Goal: Contribute content: Contribute content

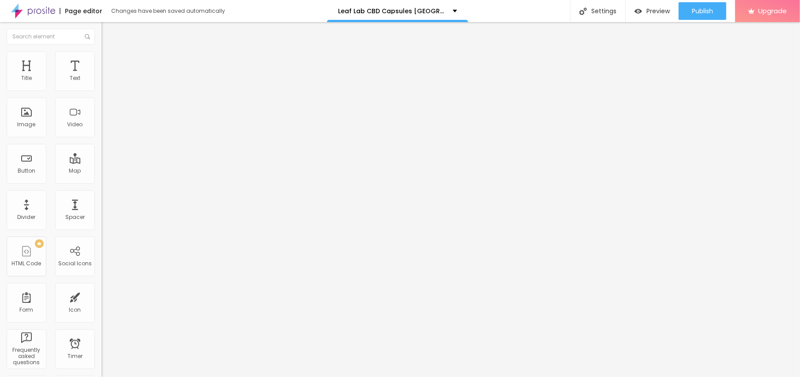
click at [101, 76] on span "Add image" at bounding box center [119, 71] width 36 height 7
click at [109, 59] on span "Style" at bounding box center [115, 56] width 13 height 7
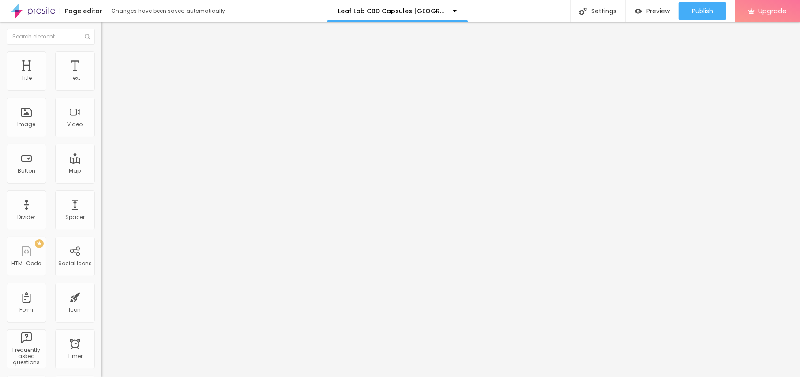
type input "95"
type input "90"
type input "85"
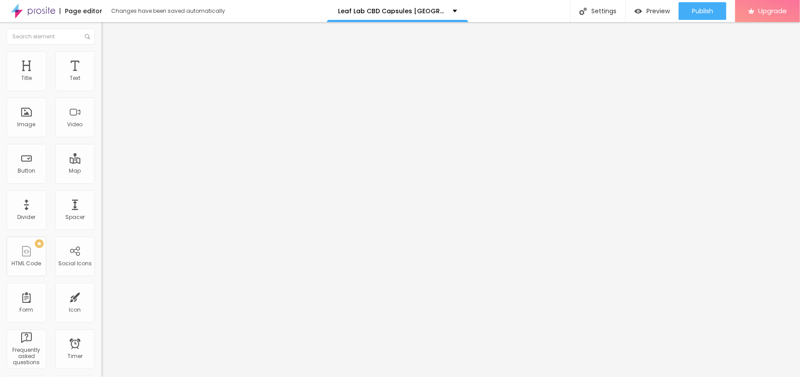
type input "85"
type input "80"
type input "75"
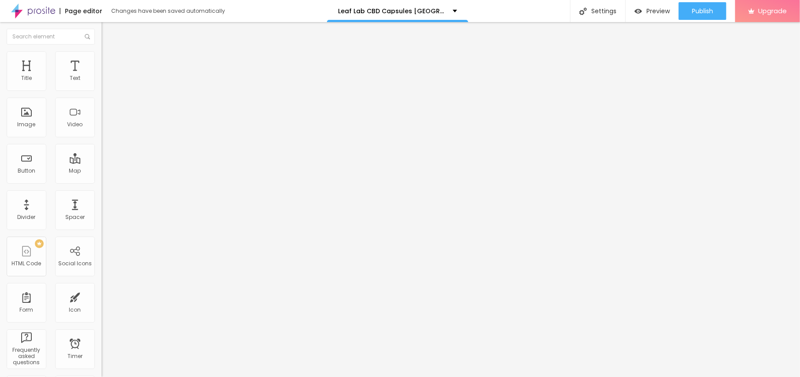
type input "70"
type input "65"
type input "60"
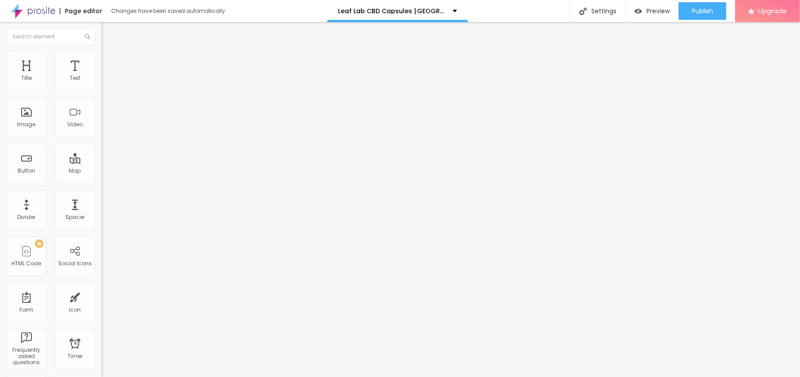
type input "60"
type input "55"
type input "50"
drag, startPoint x: 91, startPoint y: 96, endPoint x: 46, endPoint y: 92, distance: 45.1
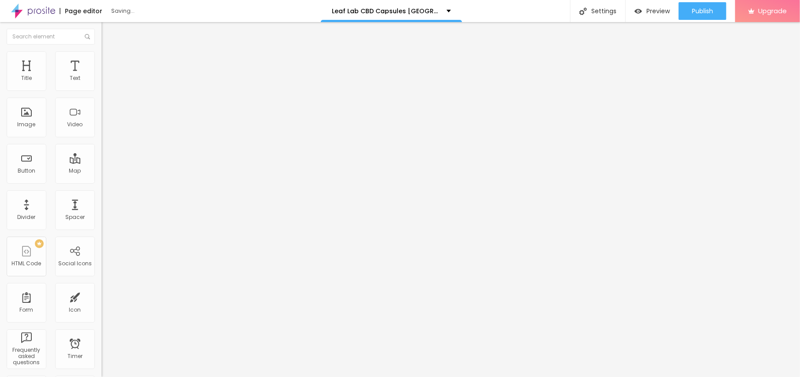
type input "50"
click at [101, 90] on input "range" at bounding box center [129, 86] width 57 height 7
click at [109, 52] on span "Content" at bounding box center [120, 48] width 22 height 7
click at [101, 89] on input "text" at bounding box center [154, 84] width 106 height 9
paste input "Leaf Lab CBD Capsules [GEOGRAPHIC_DATA]"
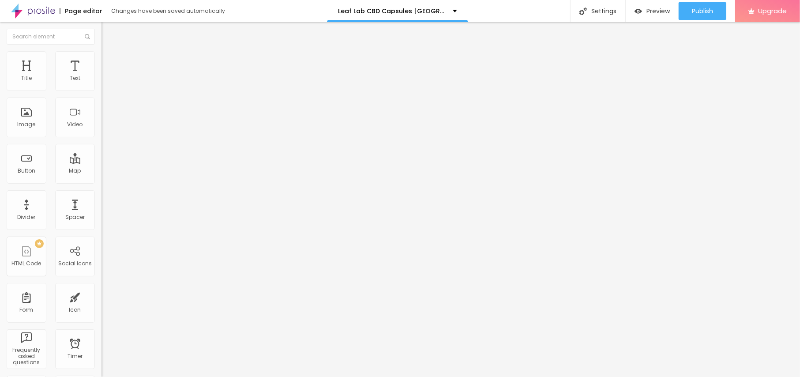
type input "Leaf Lab CBD Capsules [GEOGRAPHIC_DATA]"
drag, startPoint x: 43, startPoint y: 240, endPoint x: 0, endPoint y: 233, distance: 43.3
click at [101, 202] on div "Change image Image description (Alt) Leaf Lab CBD Capsules [GEOGRAPHIC_DATA] Al…" at bounding box center [151, 135] width 101 height 133
paste input "[URL][DOMAIN_NAME]"
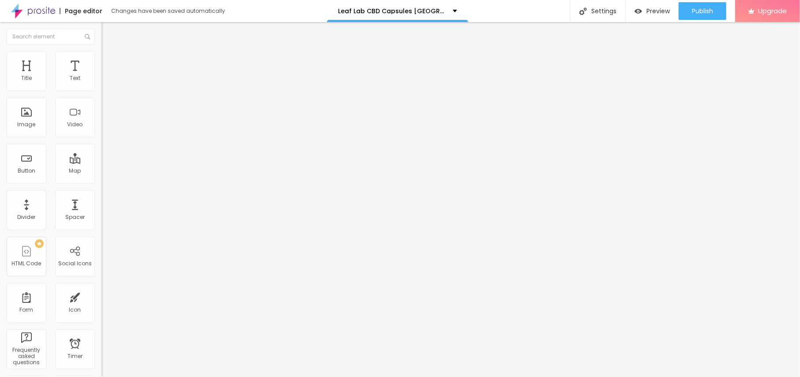
type input "[URL][DOMAIN_NAME]"
click at [33, 173] on div "Button" at bounding box center [27, 171] width 18 height 6
drag, startPoint x: 43, startPoint y: 96, endPoint x: 0, endPoint y: 96, distance: 43.2
click at [101, 96] on div "Text Click me Align Size Default Small Default Big Link URL https:// Open in ne…" at bounding box center [151, 133] width 101 height 128
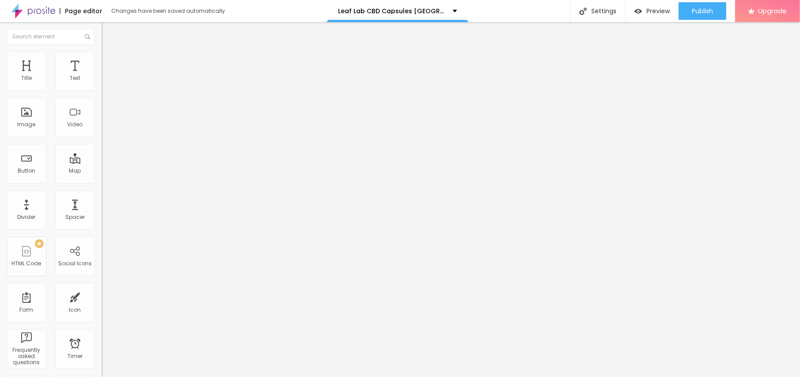
paste input "😍👇COMPRA AHORA😍👇"
type input "😍👇COMPRA AHORA😍👇"
drag, startPoint x: 48, startPoint y: 181, endPoint x: 0, endPoint y: 184, distance: 47.7
click at [101, 184] on div "Text 😍👇COMPRA AHORA😍👇 Align Size Default Small Default Big Link URL https:// Op…" at bounding box center [151, 133] width 101 height 128
paste input "[URL][DOMAIN_NAME]"
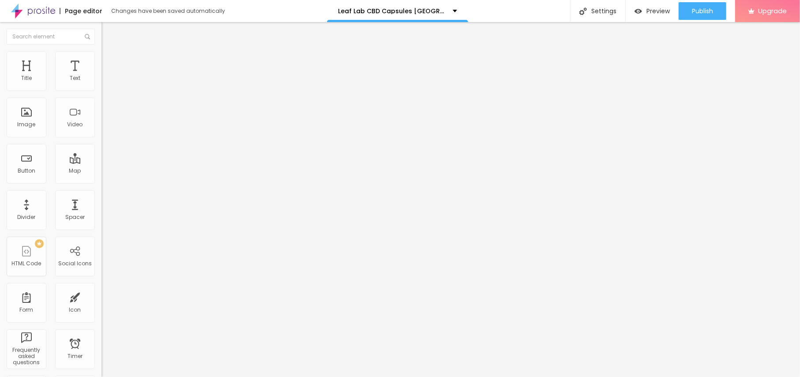
scroll to position [0, 44]
type input "[URL][DOMAIN_NAME]"
click at [105, 82] on icon "button" at bounding box center [107, 79] width 5 height 5
click at [106, 81] on icon "button" at bounding box center [108, 80] width 4 height 4
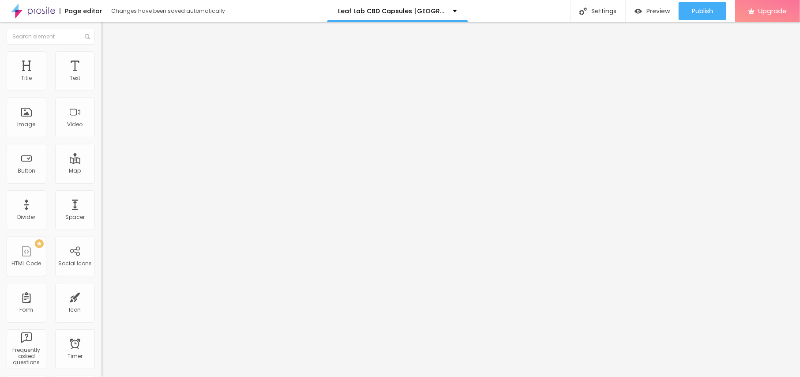
click at [105, 82] on icon "button" at bounding box center [107, 79] width 5 height 5
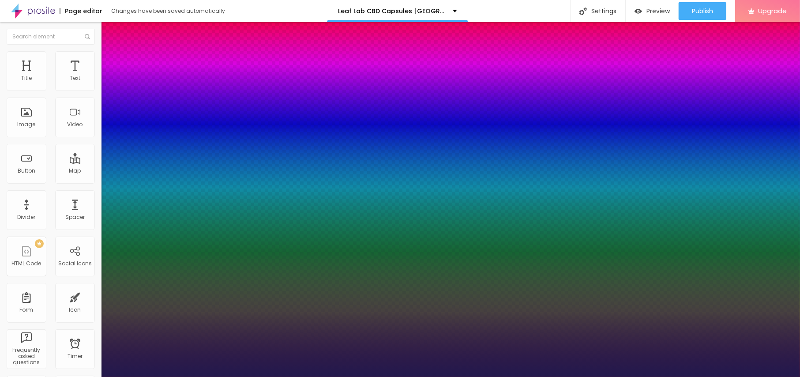
type input "14"
type input "1"
type input "15"
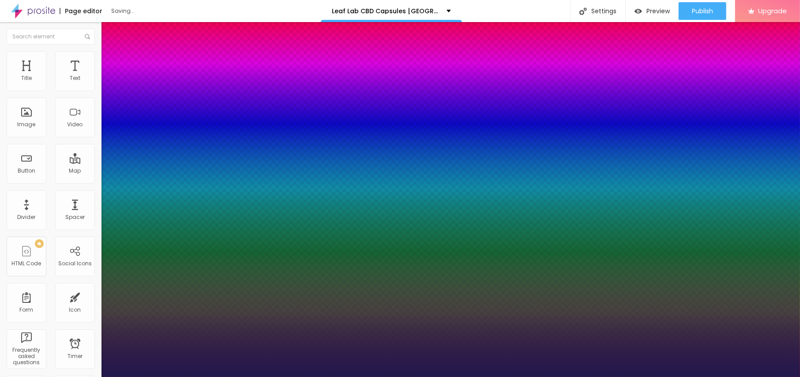
type input "15"
type input "1"
type input "16"
type input "1"
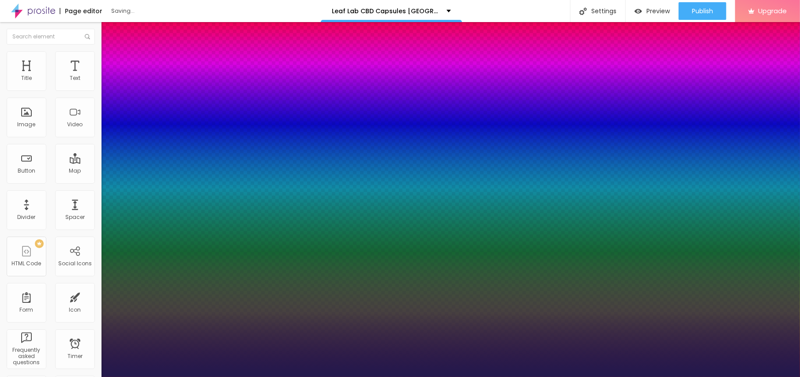
type input "17"
type input "1"
type input "18"
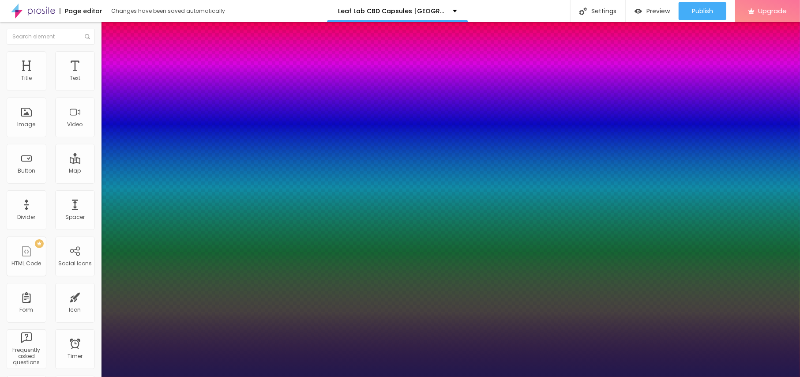
type input "1"
type input "19"
type input "1"
type input "20"
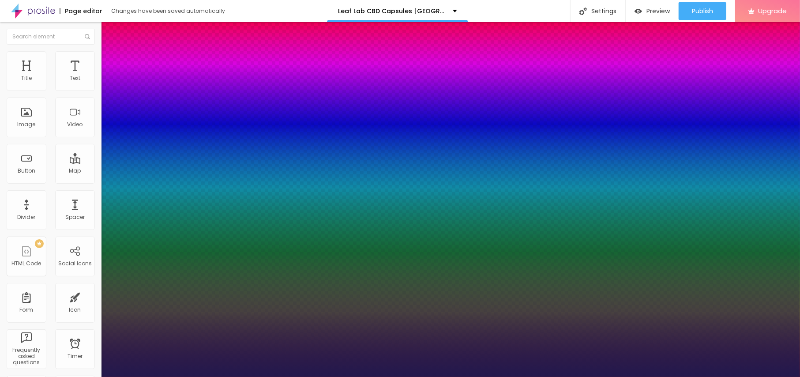
type input "20"
type input "1"
type input "21"
type input "1"
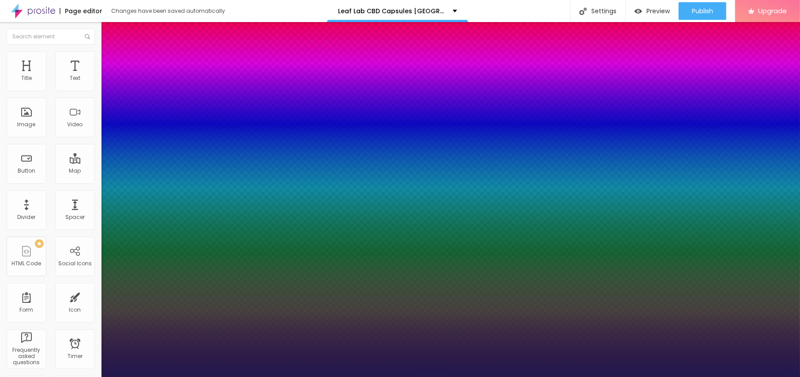
type input "22"
type input "1"
type input "23"
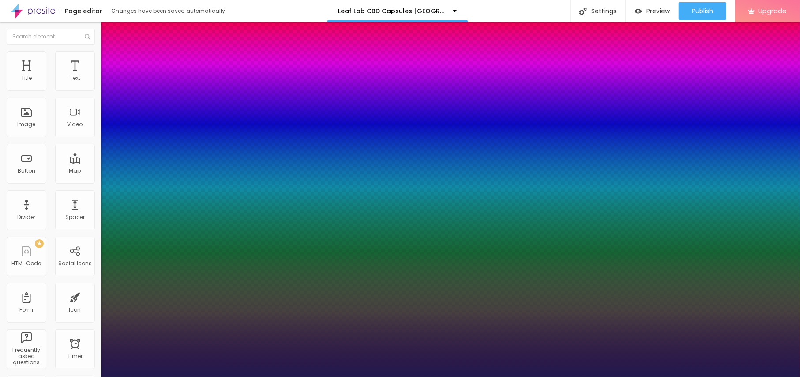
type input "1"
type input "21"
type input "1"
type input "20"
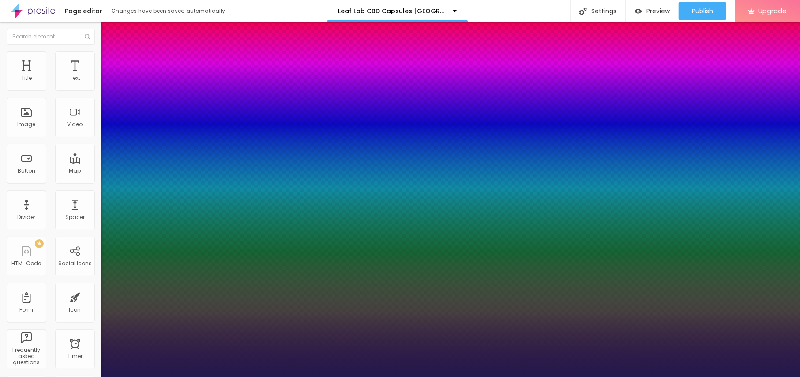
type input "20"
type input "1"
type input "21"
type input "1"
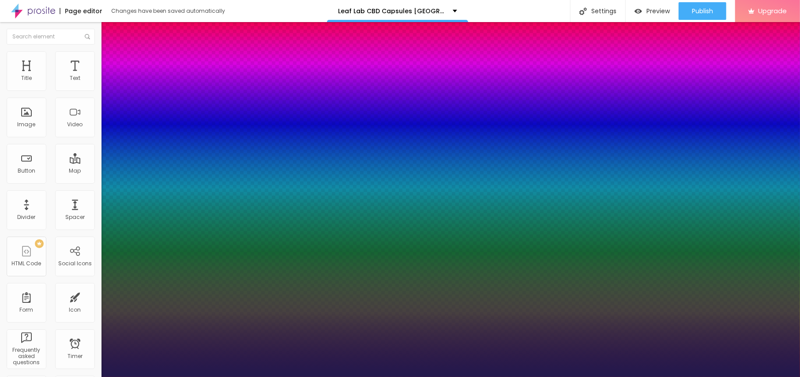
type input "22"
type input "1"
type input "23"
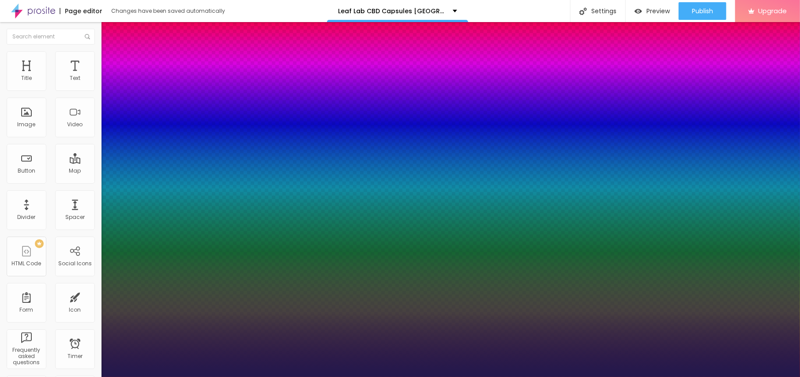
type input "1"
type input "22"
type input "1"
type input "21"
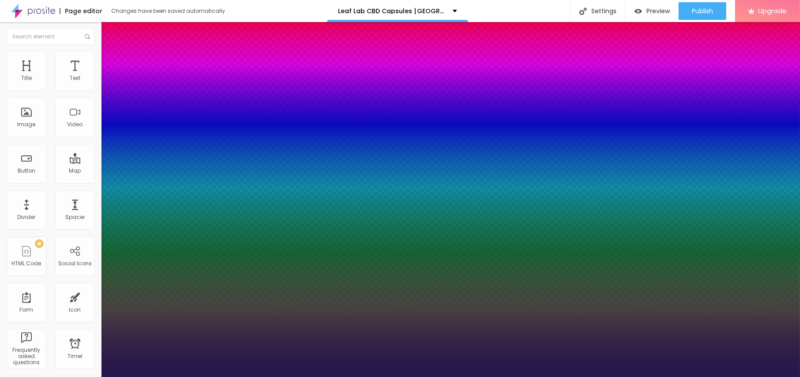
type input "21"
type input "1"
type input "22"
type input "1"
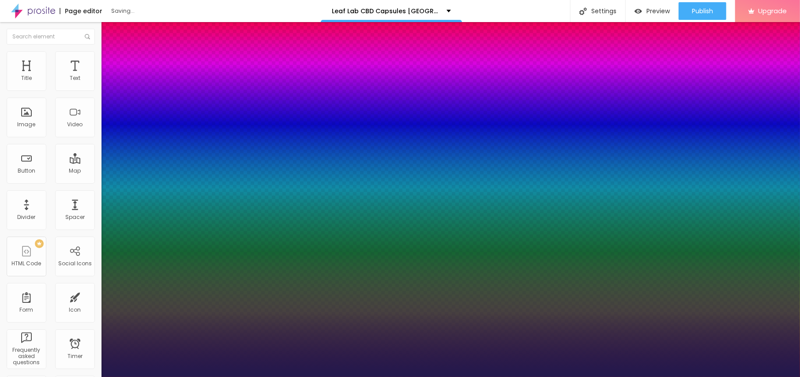
drag, startPoint x: 119, startPoint y: 148, endPoint x: 124, endPoint y: 153, distance: 6.9
type input "22"
type input "1"
click at [253, 376] on div at bounding box center [400, 377] width 800 height 0
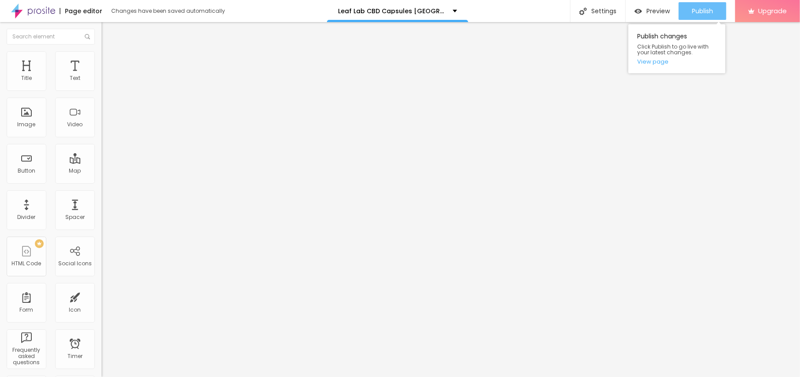
click at [702, 14] on span "Publish" at bounding box center [702, 10] width 21 height 7
click at [663, 64] on link "View page" at bounding box center [676, 62] width 79 height 6
